Goal: Task Accomplishment & Management: Use online tool/utility

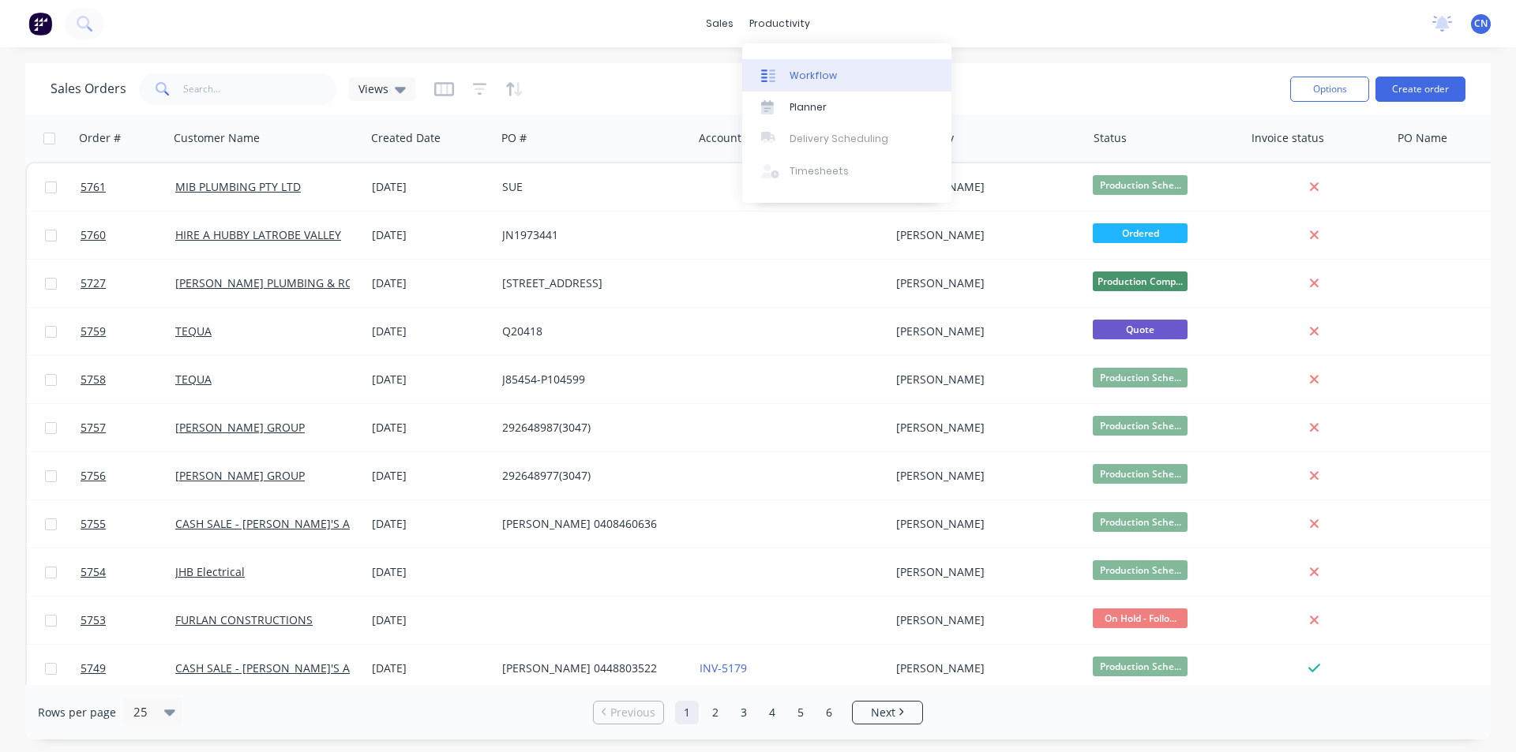
click at [793, 81] on div "Workflow" at bounding box center [813, 76] width 47 height 14
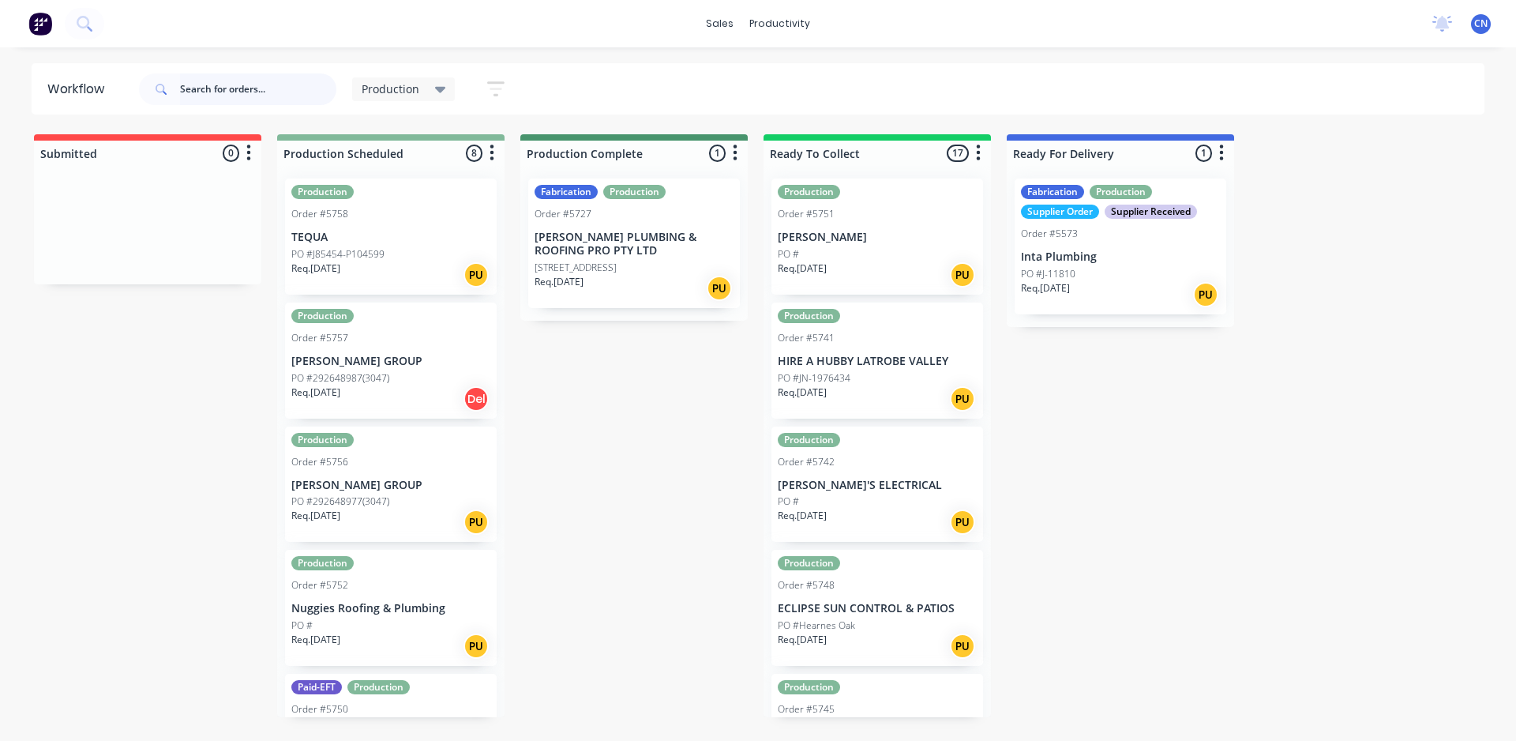
click at [231, 88] on input "text" at bounding box center [258, 89] width 156 height 32
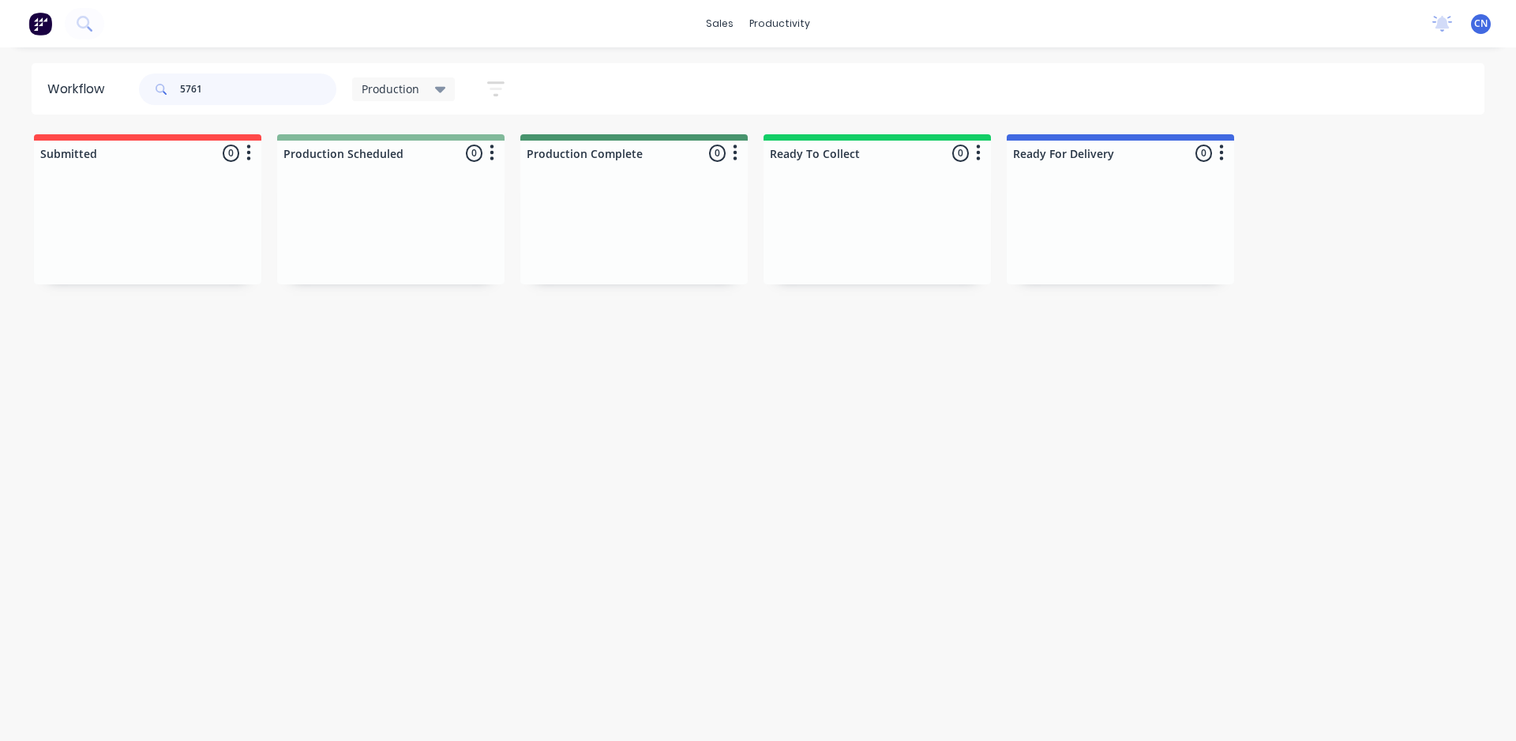
click at [212, 94] on input "5761" at bounding box center [258, 89] width 156 height 32
drag, startPoint x: 216, startPoint y: 92, endPoint x: 46, endPoint y: 55, distance: 173.6
click at [46, 55] on div "sales productivity sales Sales Orders Customers Price Level Manager productivit…" at bounding box center [758, 323] width 1516 height 646
type input "5757"
click at [398, 271] on div "Req. [DATE] Del" at bounding box center [390, 274] width 199 height 27
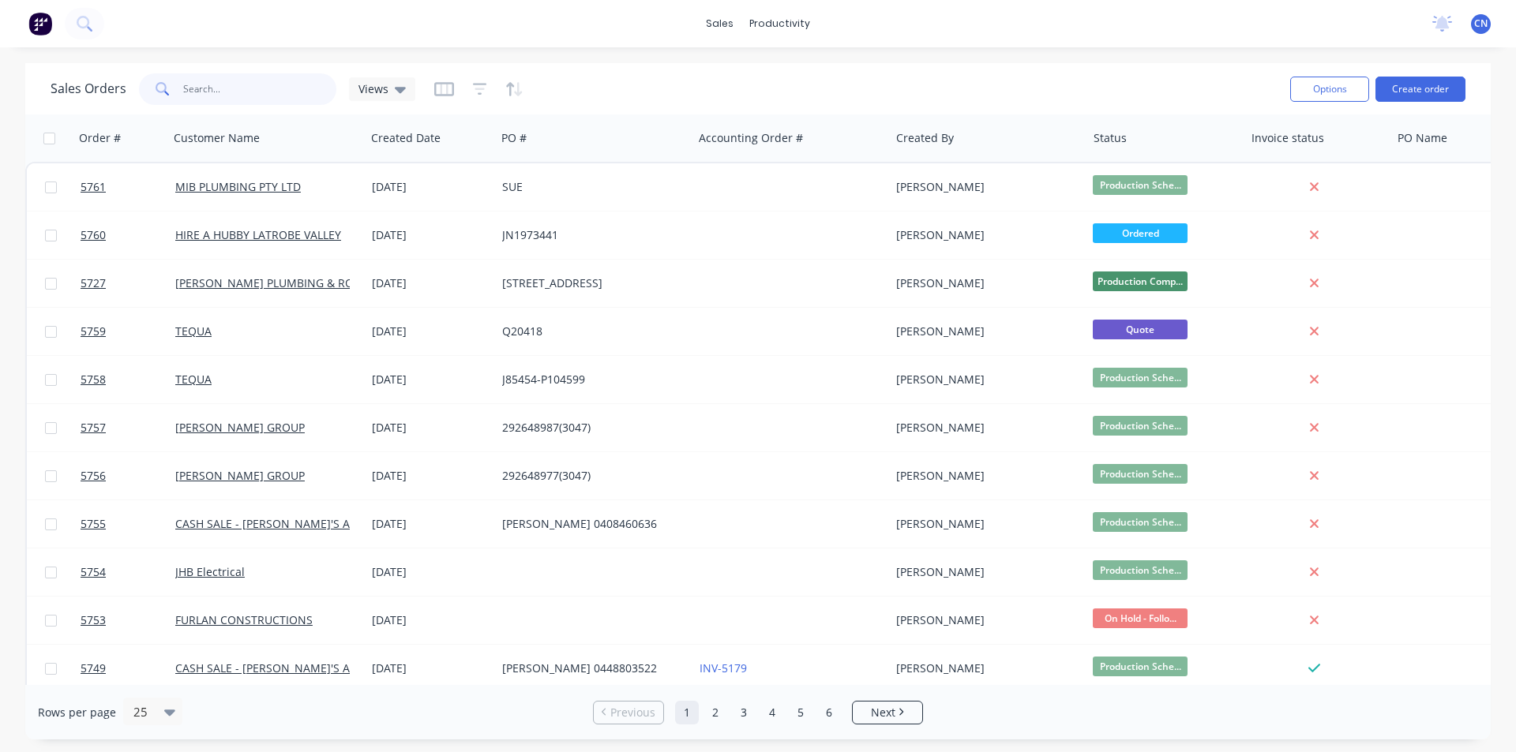
click at [227, 97] on input "text" at bounding box center [260, 89] width 154 height 32
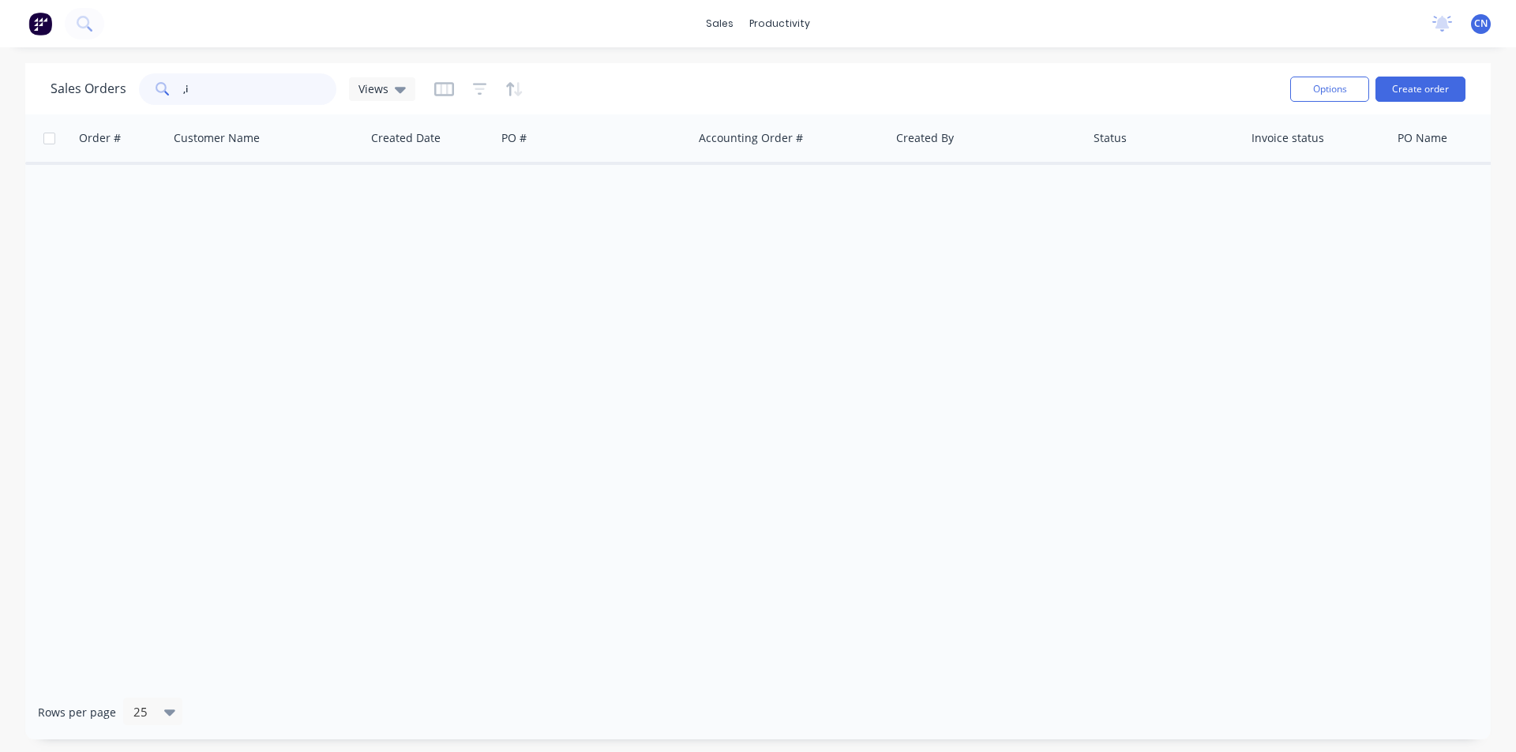
type input ","
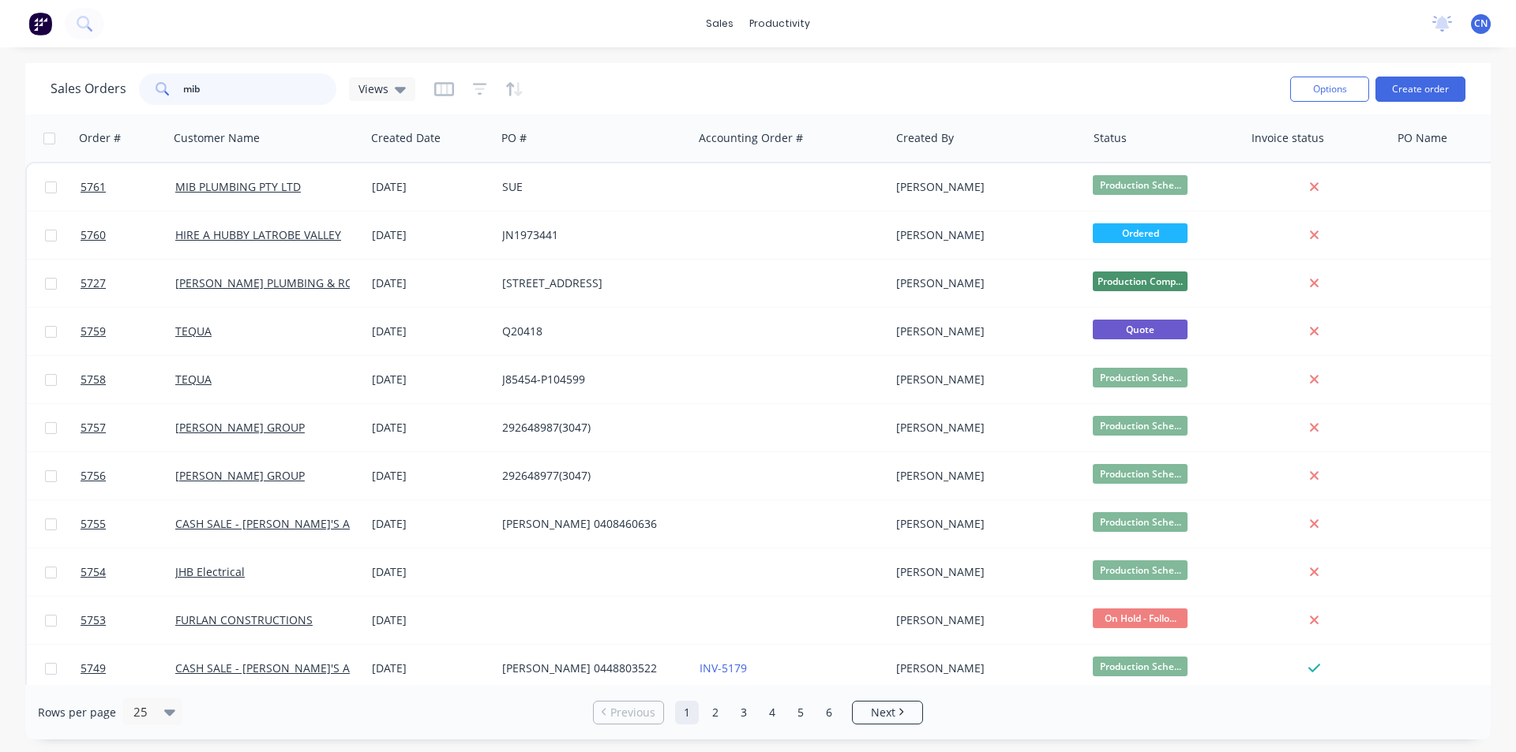
type input "mib"
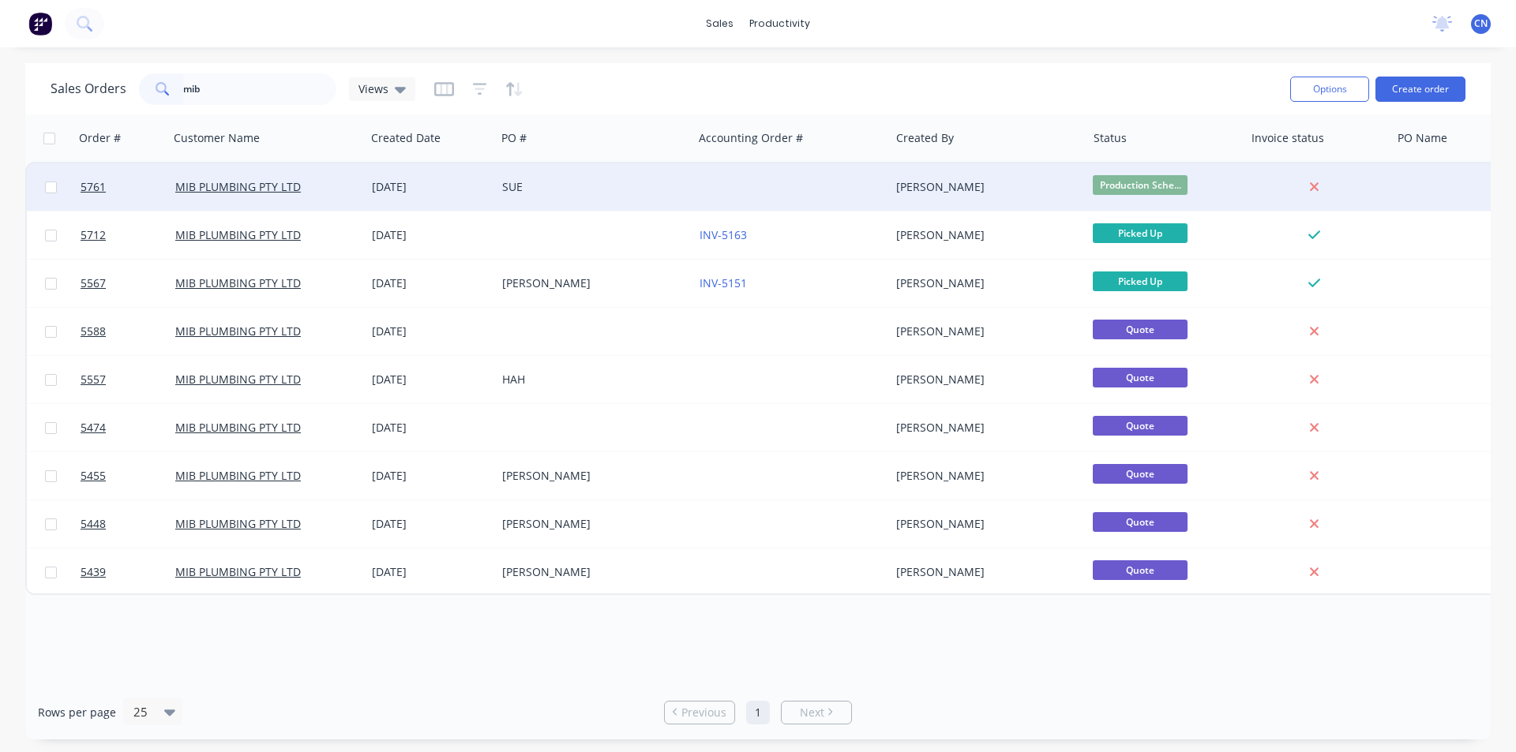
click at [484, 189] on div "[DATE]" at bounding box center [431, 187] width 118 height 16
click at [238, 188] on link "MIB PLUMBING PTY LTD" at bounding box center [238, 186] width 126 height 15
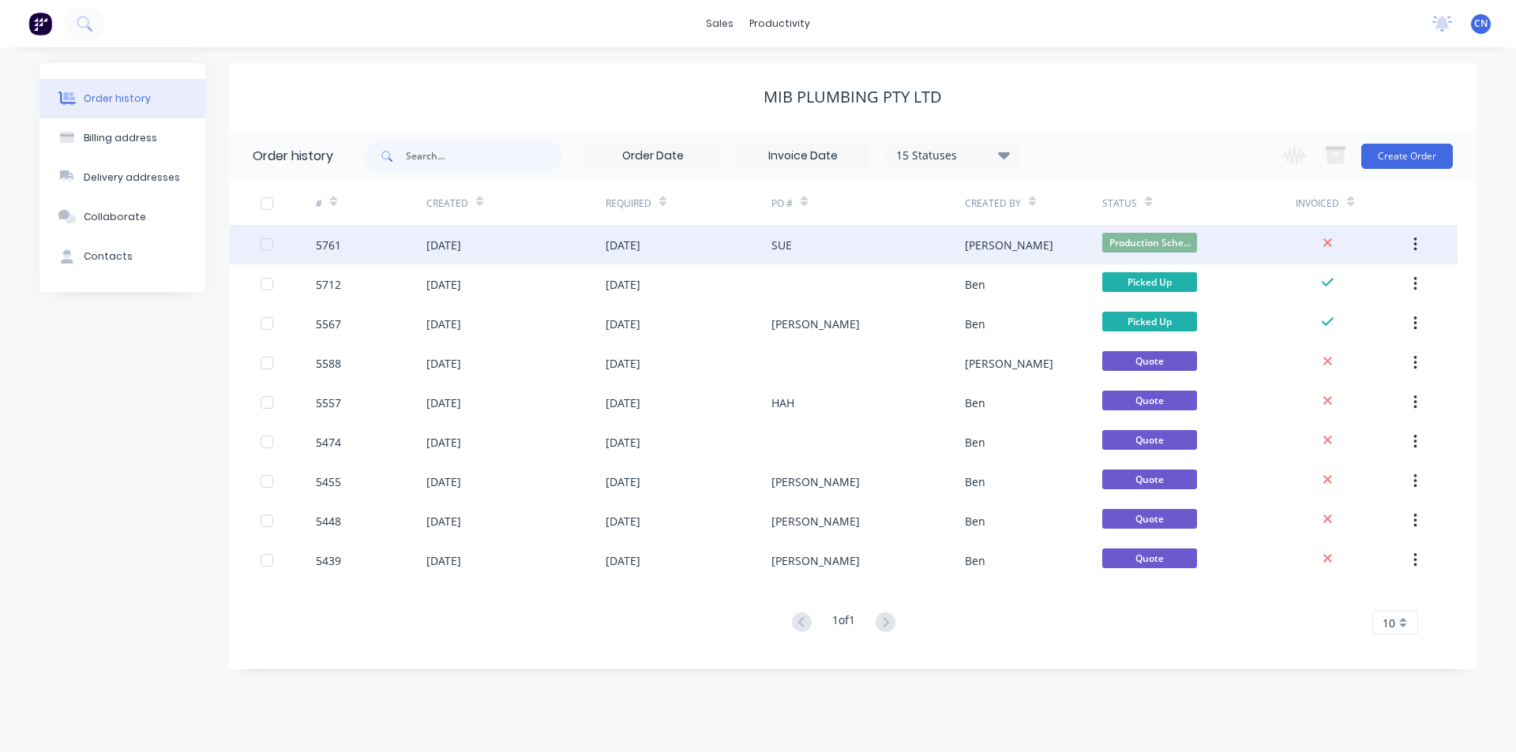
click at [449, 256] on div "[DATE]" at bounding box center [515, 244] width 179 height 39
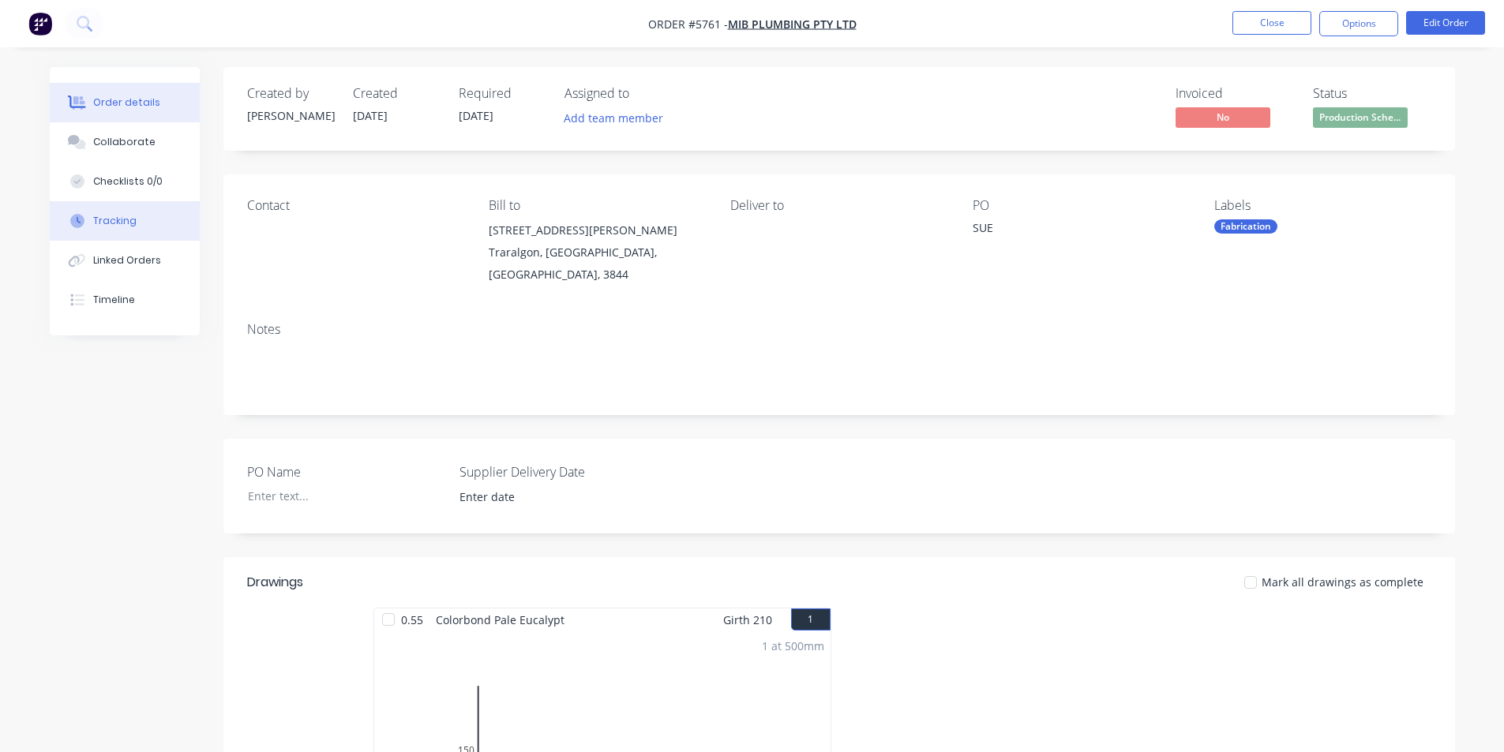
click at [137, 209] on button "Tracking" at bounding box center [125, 220] width 150 height 39
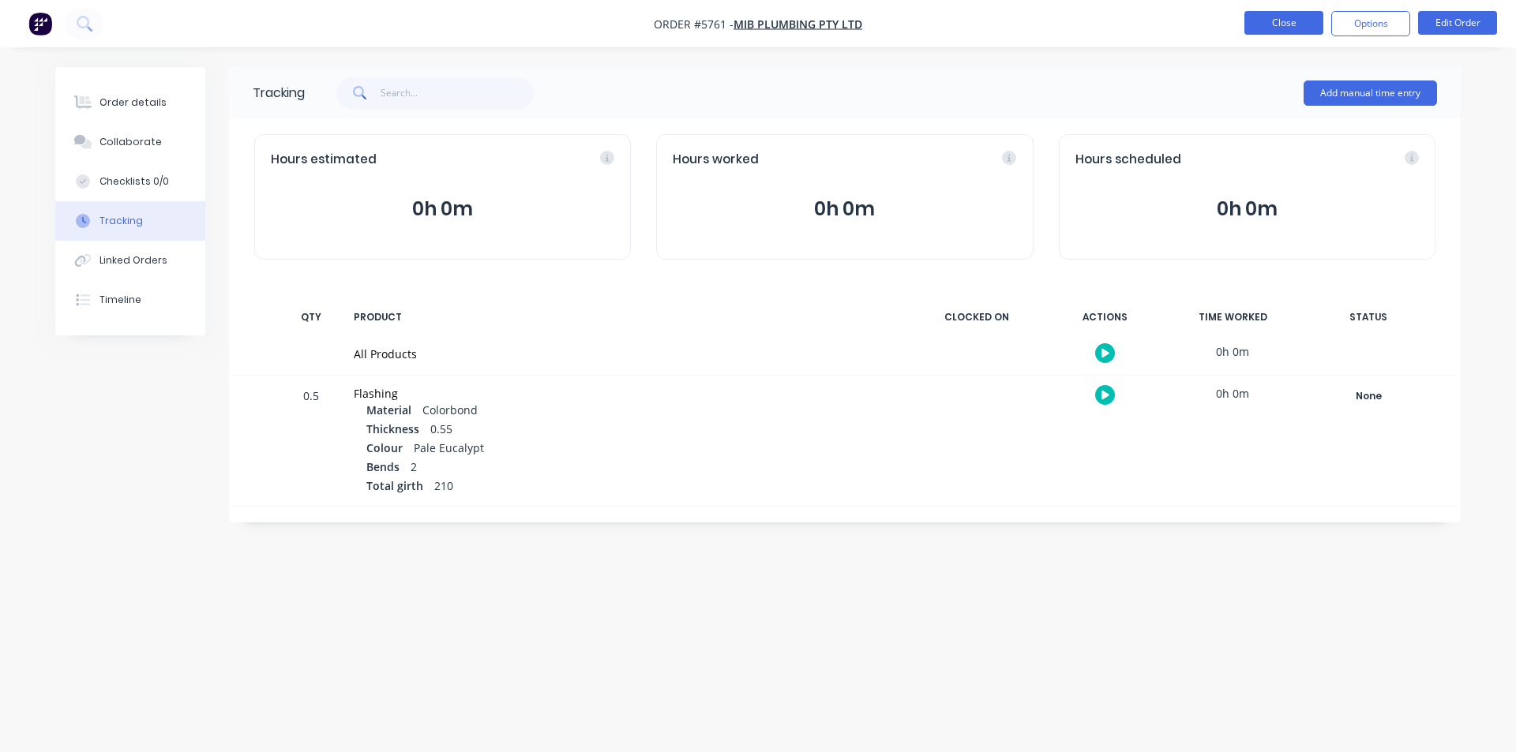
click at [1291, 21] on button "Close" at bounding box center [1283, 23] width 79 height 24
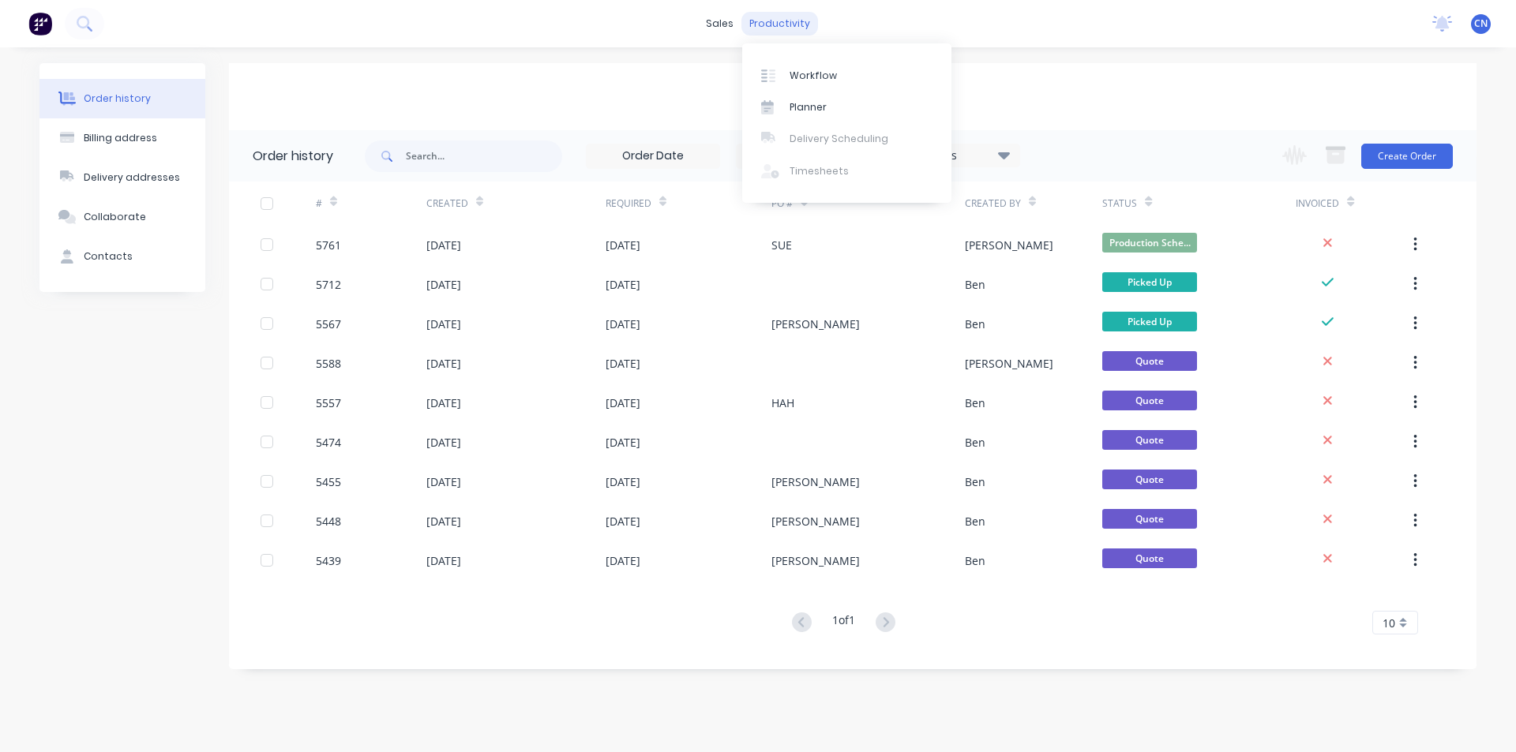
click at [759, 19] on div "productivity" at bounding box center [779, 24] width 77 height 24
click at [800, 87] on link "Workflow" at bounding box center [846, 75] width 209 height 32
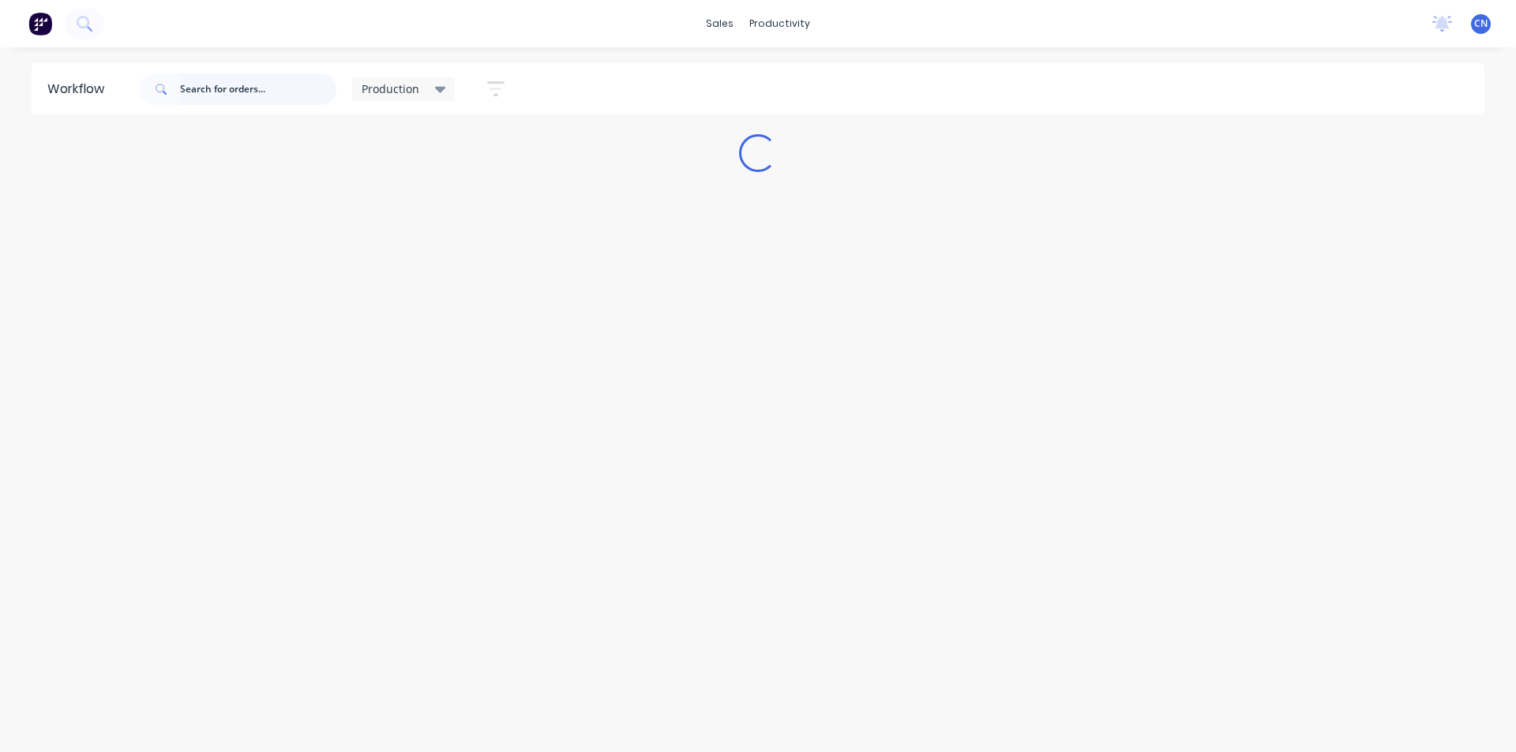
click at [261, 92] on input "text" at bounding box center [258, 89] width 156 height 32
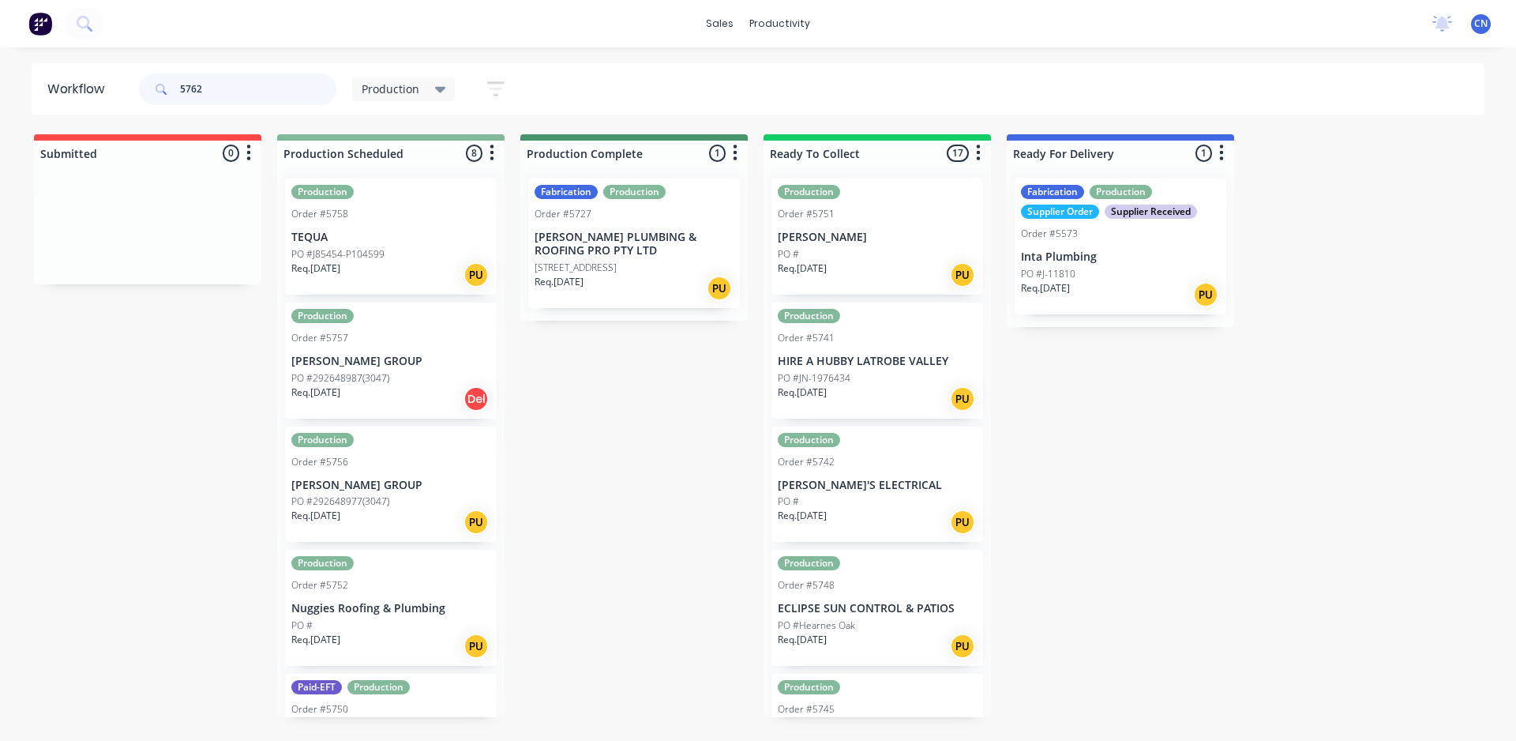
type input "5762"
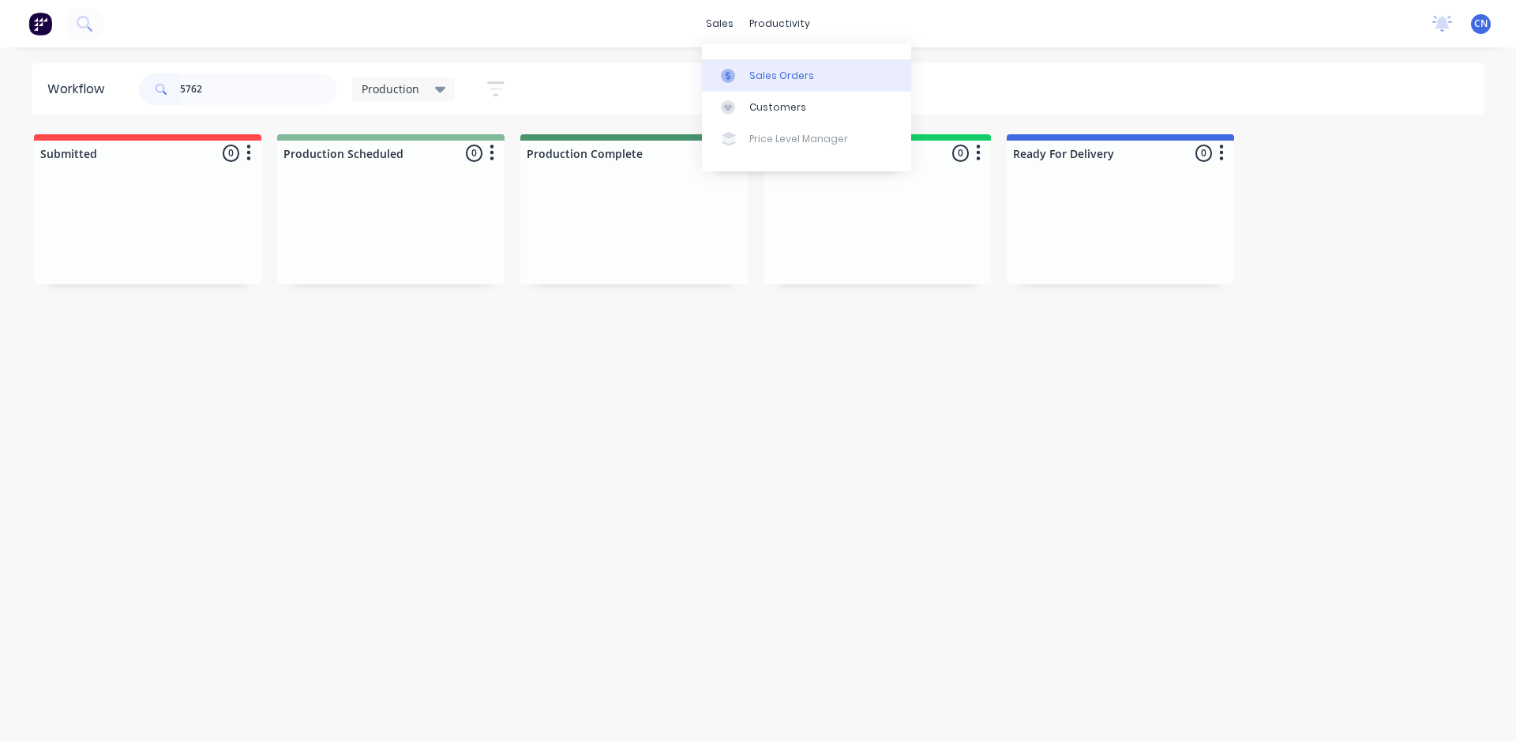
click at [756, 77] on div "Sales Orders" at bounding box center [781, 76] width 65 height 14
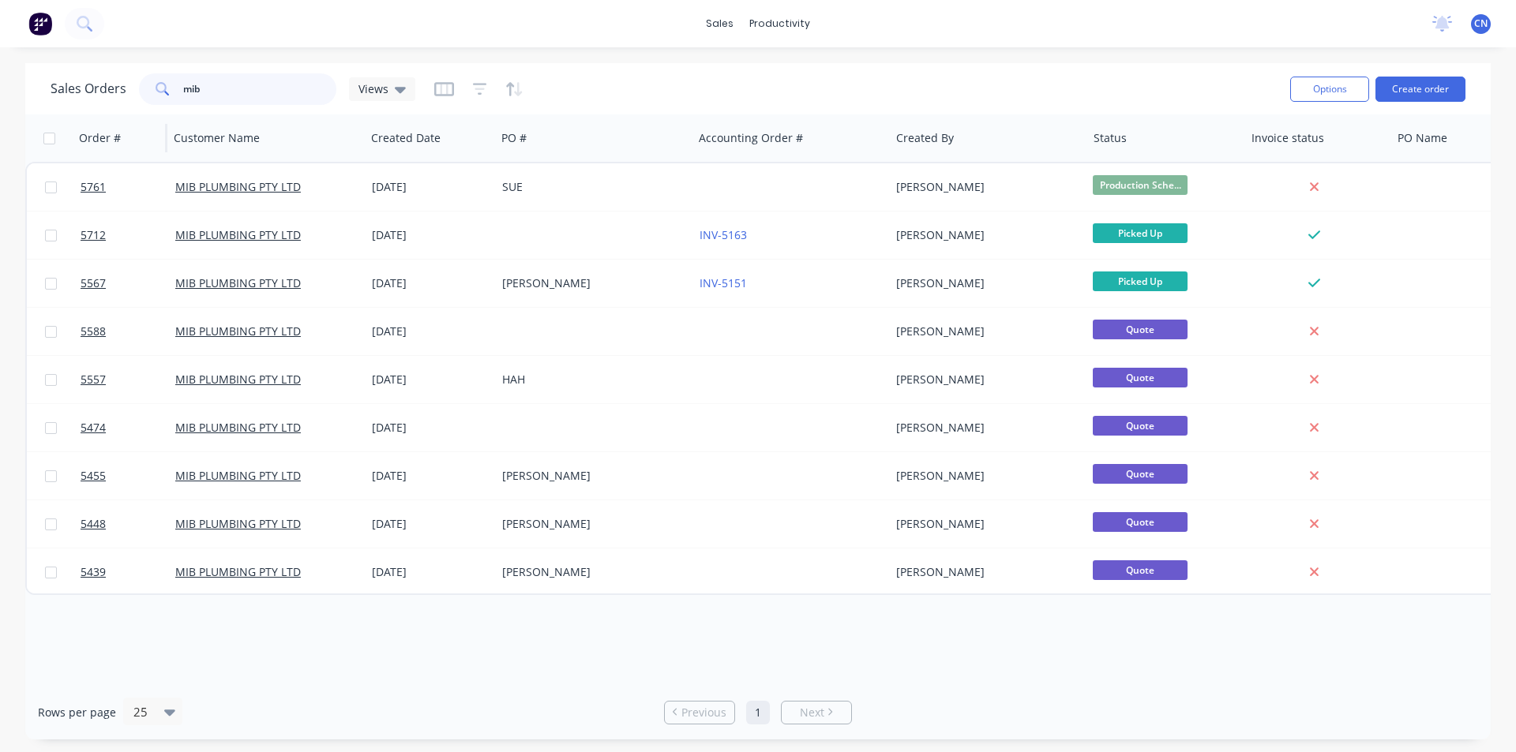
drag, startPoint x: 236, startPoint y: 87, endPoint x: 75, endPoint y: 131, distance: 167.0
click at [75, 131] on div "Sales Orders mib Views Options Create order Order # Customer Name Created Date …" at bounding box center [757, 401] width 1465 height 677
type input "[PERSON_NAME]"
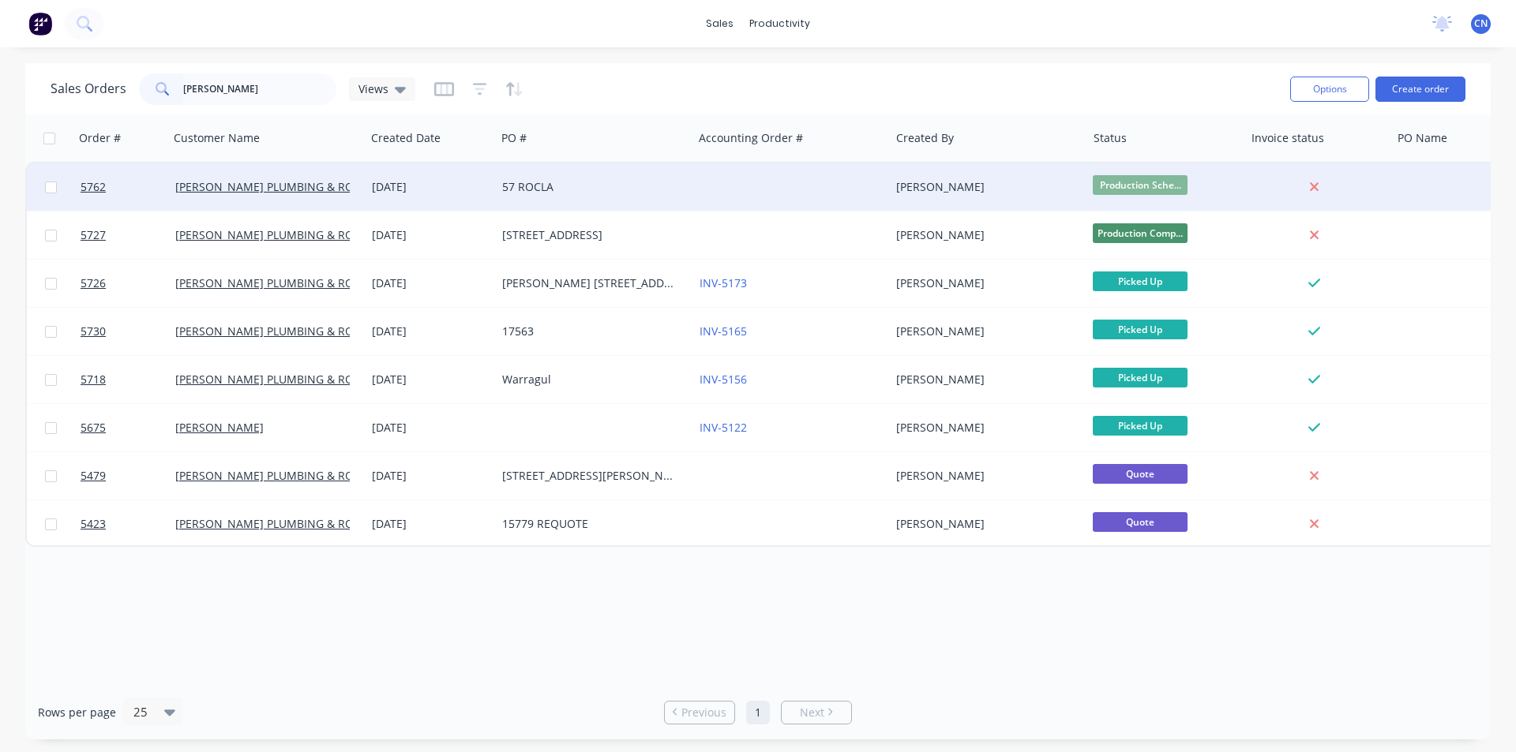
click at [549, 191] on div "57 ROCLA" at bounding box center [589, 187] width 175 height 16
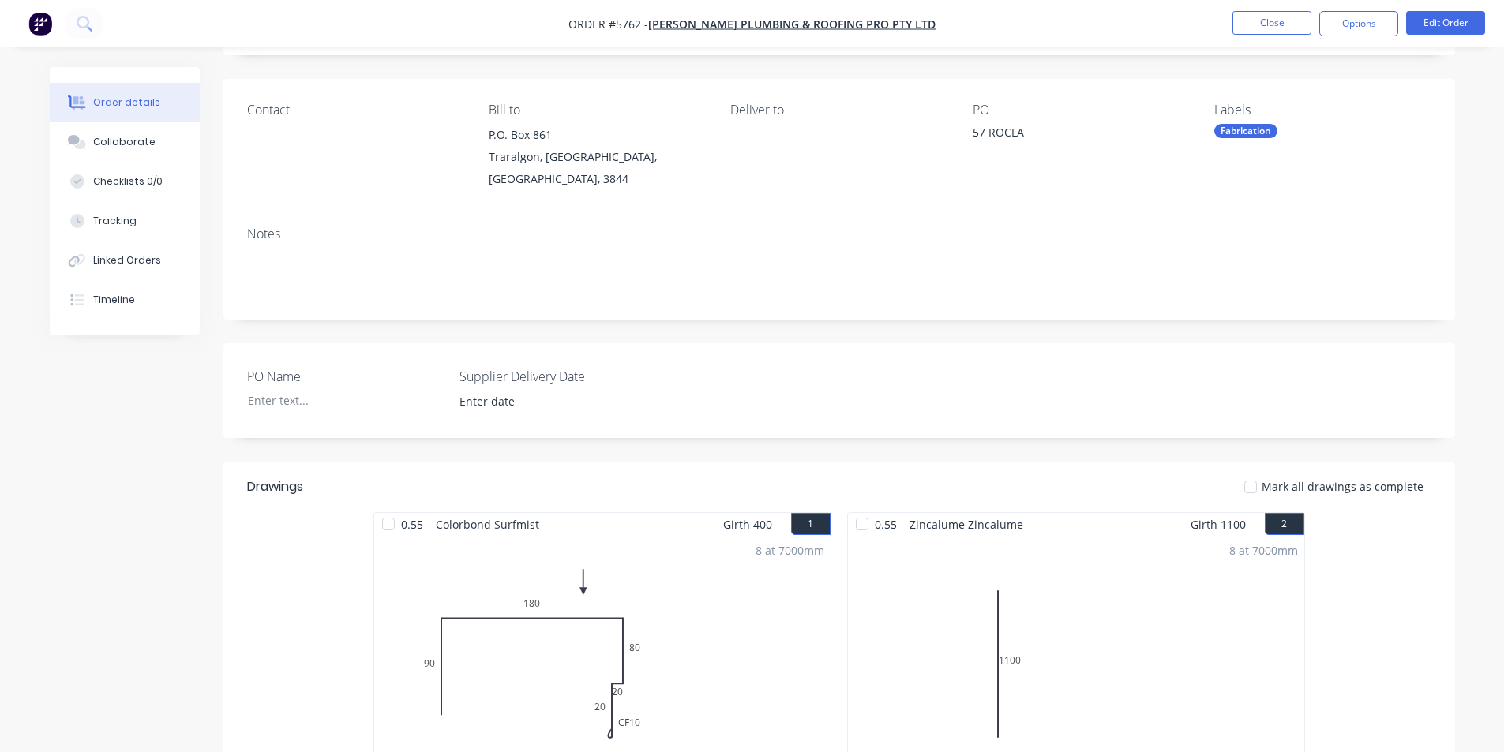
scroll to position [79, 0]
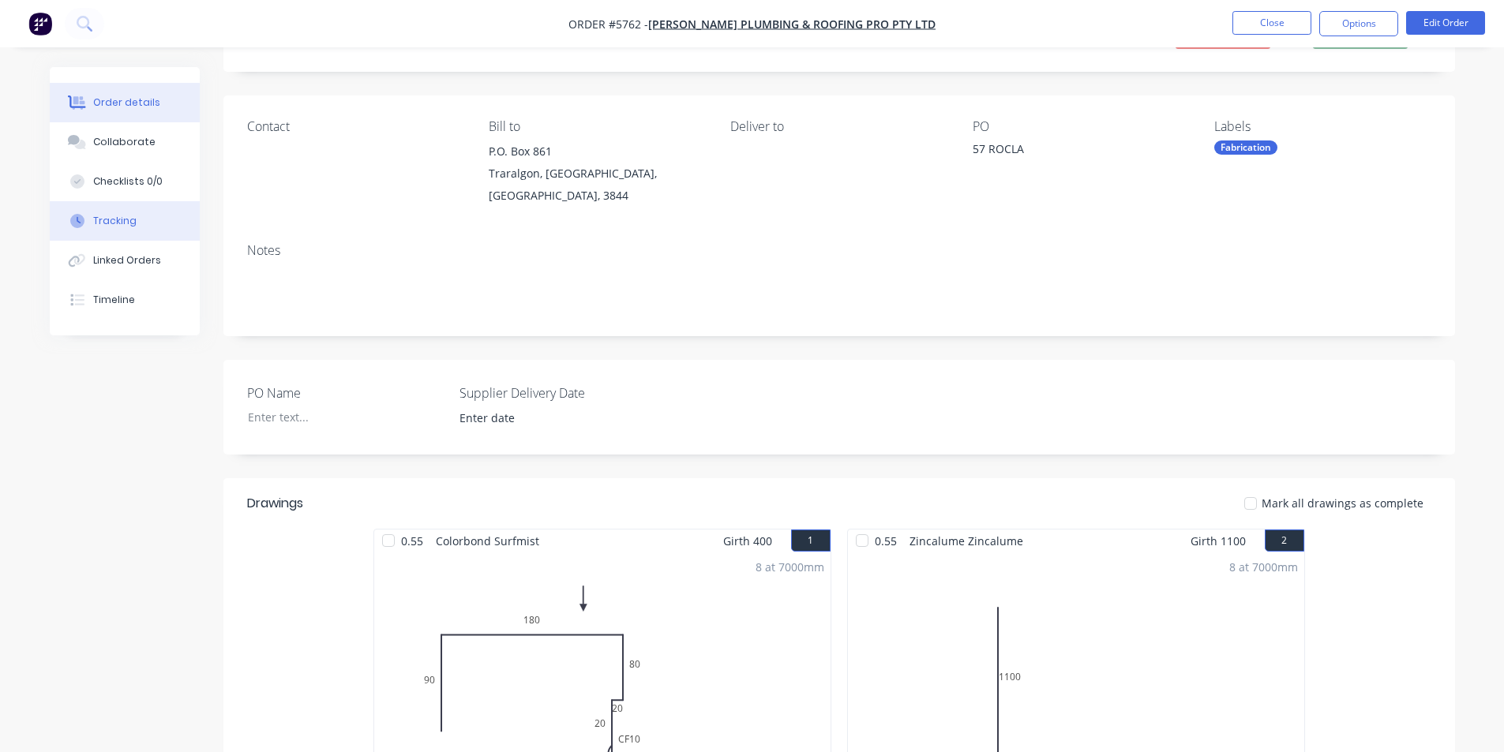
click at [111, 215] on div "Tracking" at bounding box center [114, 221] width 43 height 14
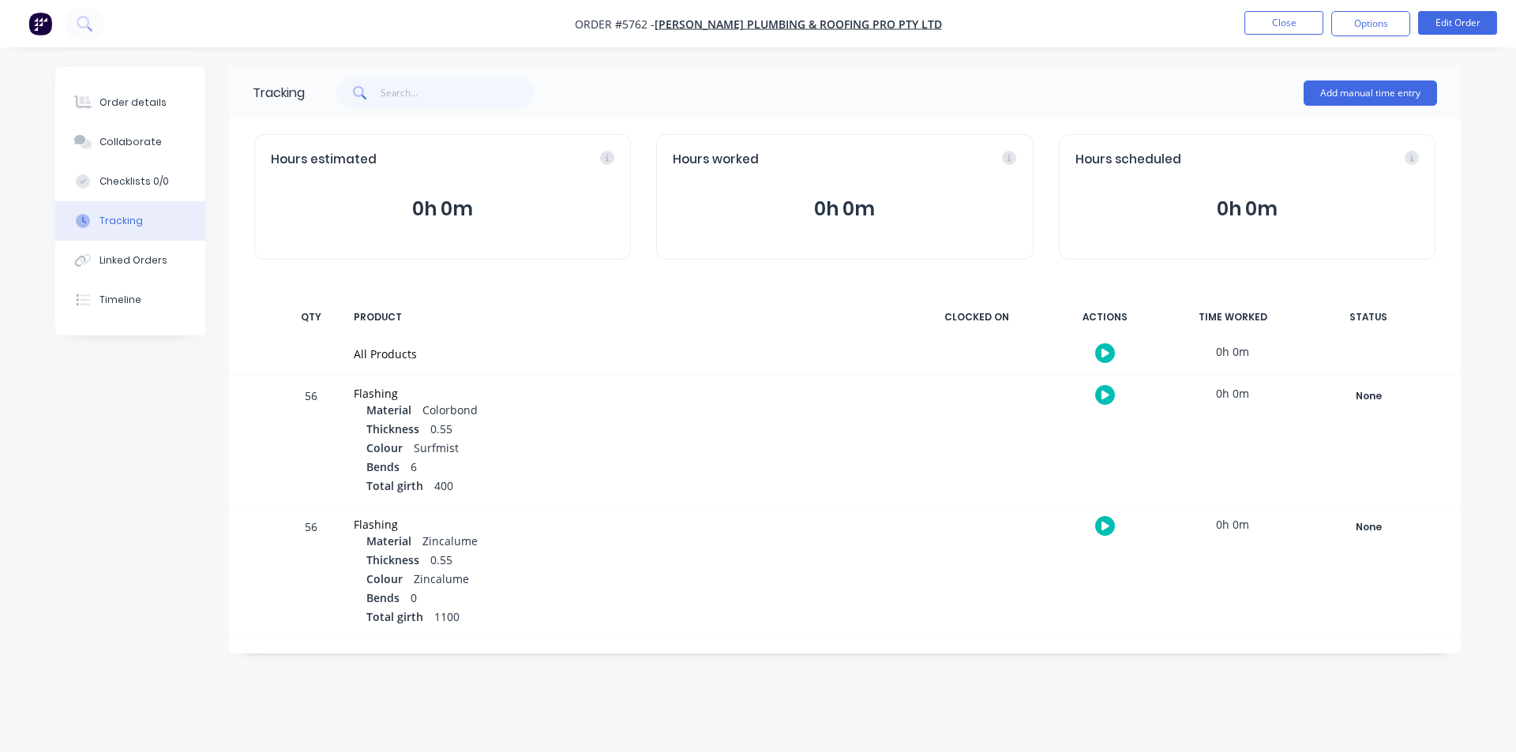
click at [1116, 354] on div at bounding box center [1104, 353] width 118 height 39
click at [1111, 355] on button "button" at bounding box center [1105, 353] width 20 height 20
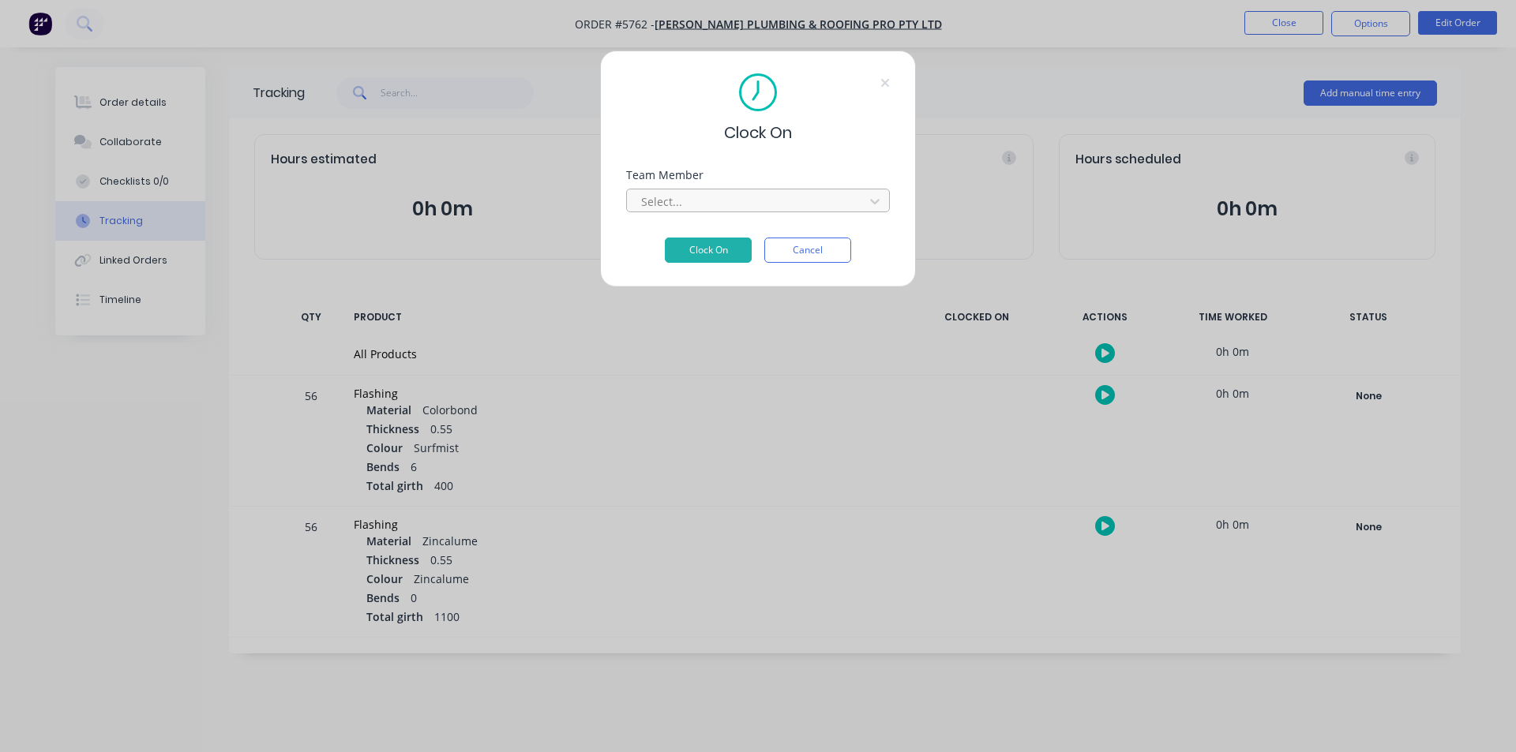
click at [802, 207] on div at bounding box center [747, 202] width 216 height 20
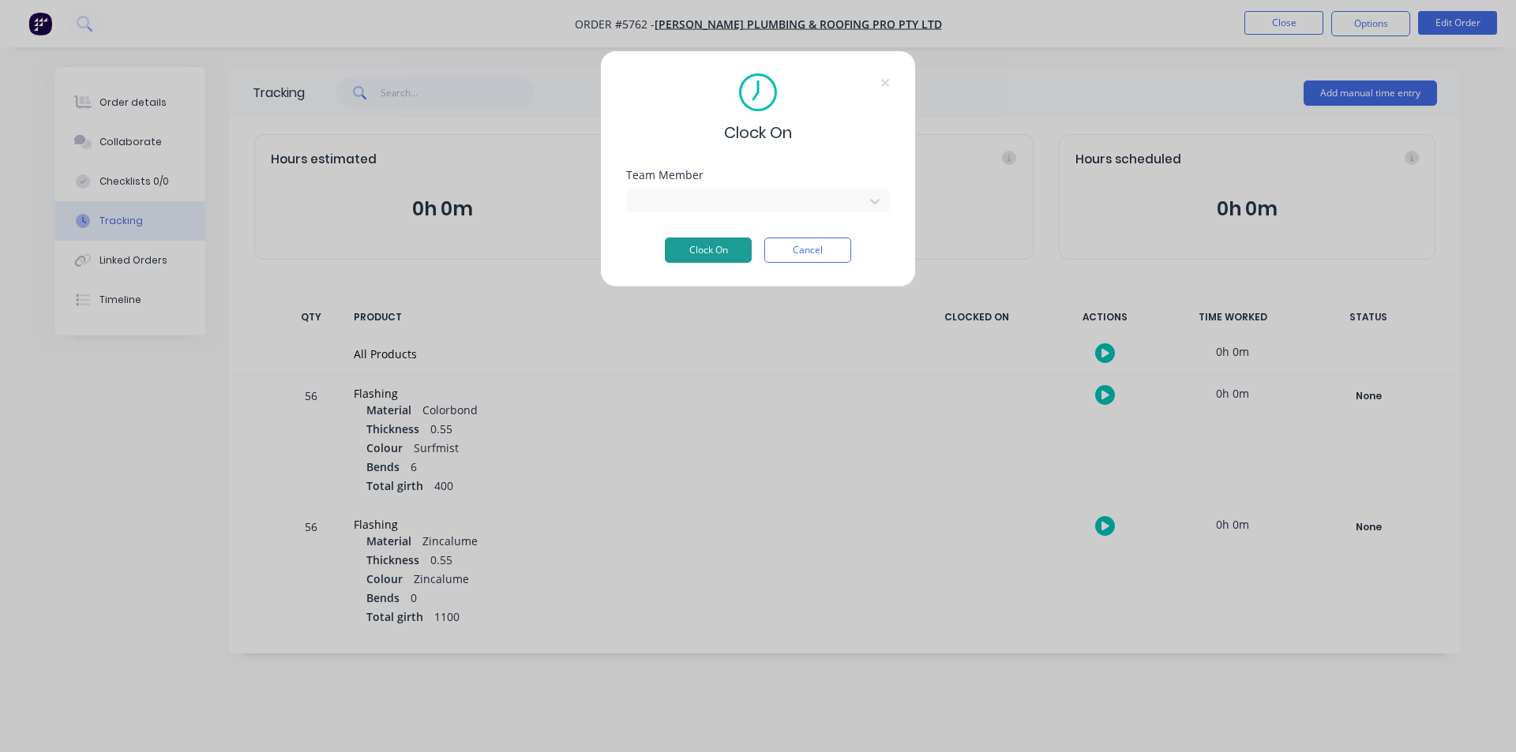
click at [710, 261] on button "Clock On" at bounding box center [708, 250] width 87 height 25
